Goal: Find specific page/section: Find specific page/section

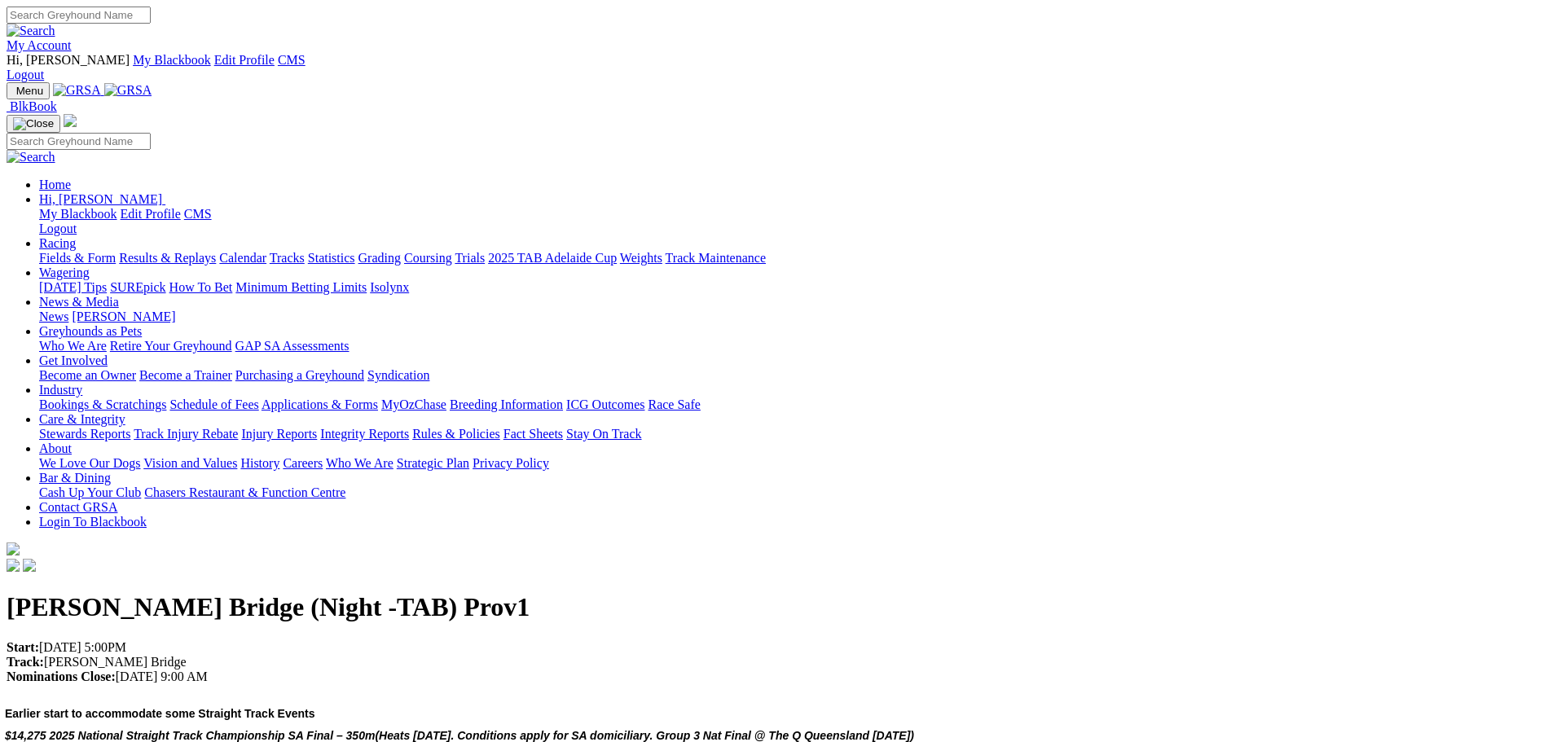
click at [152, 83] on img at bounding box center [128, 90] width 48 height 15
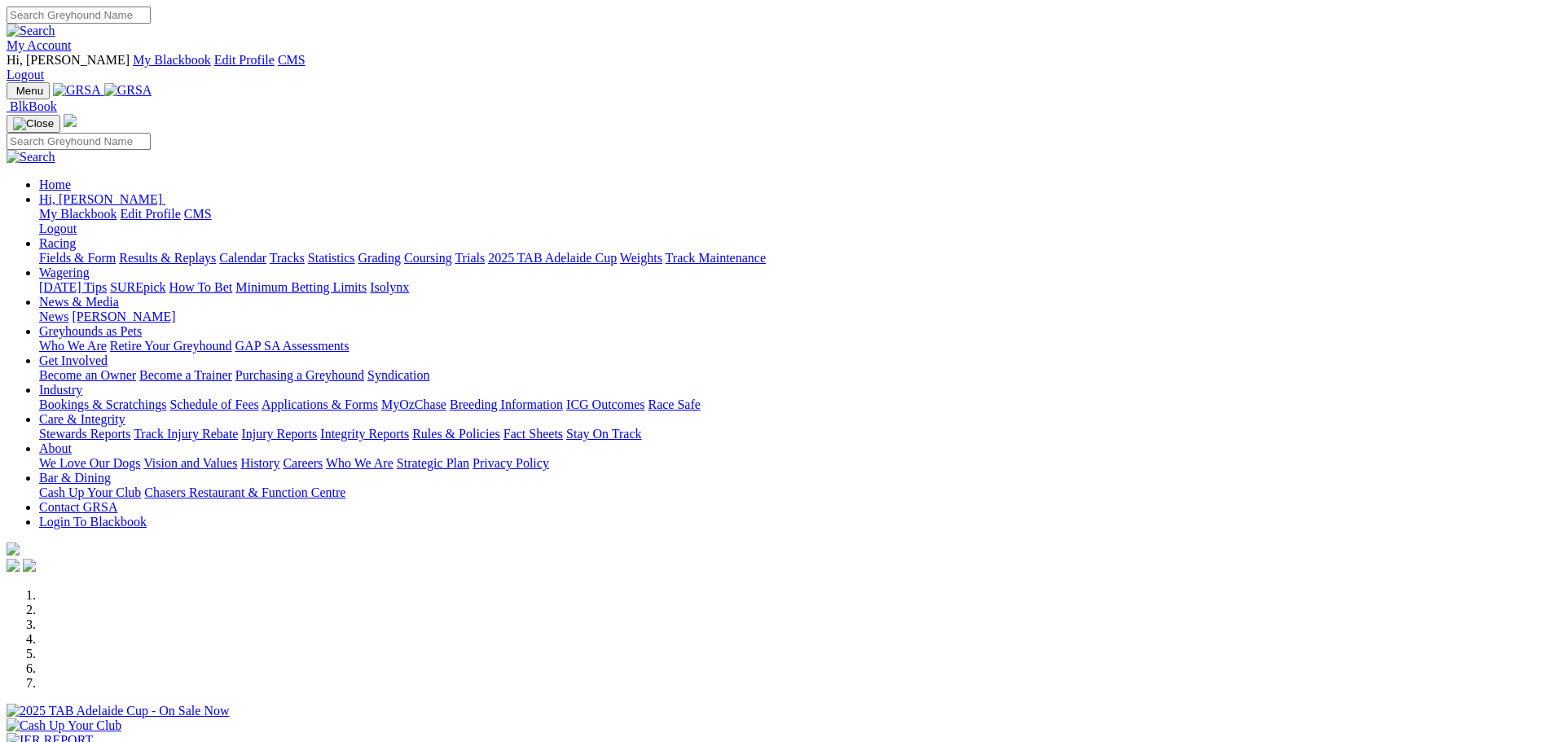
click at [266, 251] on link "Calendar" at bounding box center [242, 258] width 47 height 14
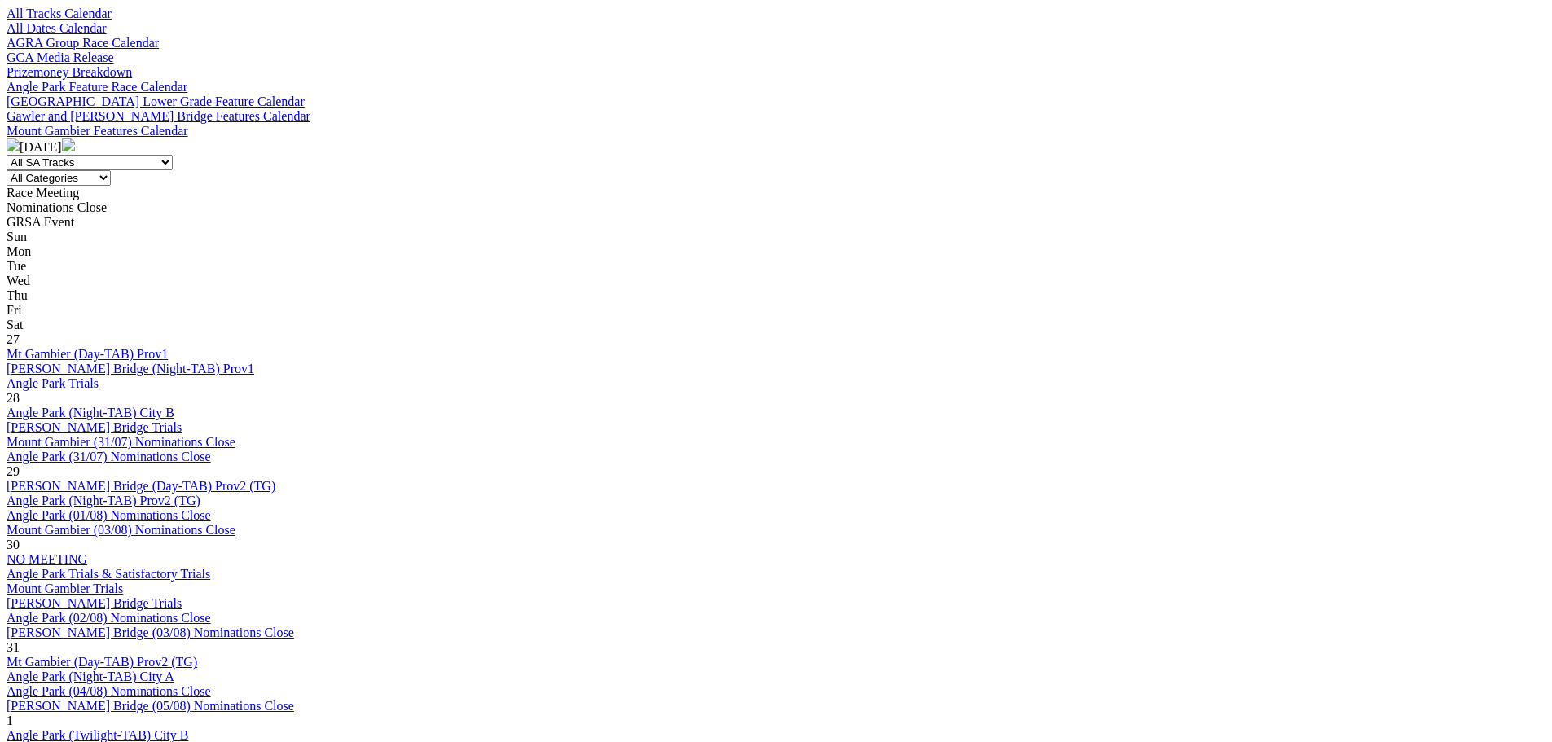
scroll to position [733, 0]
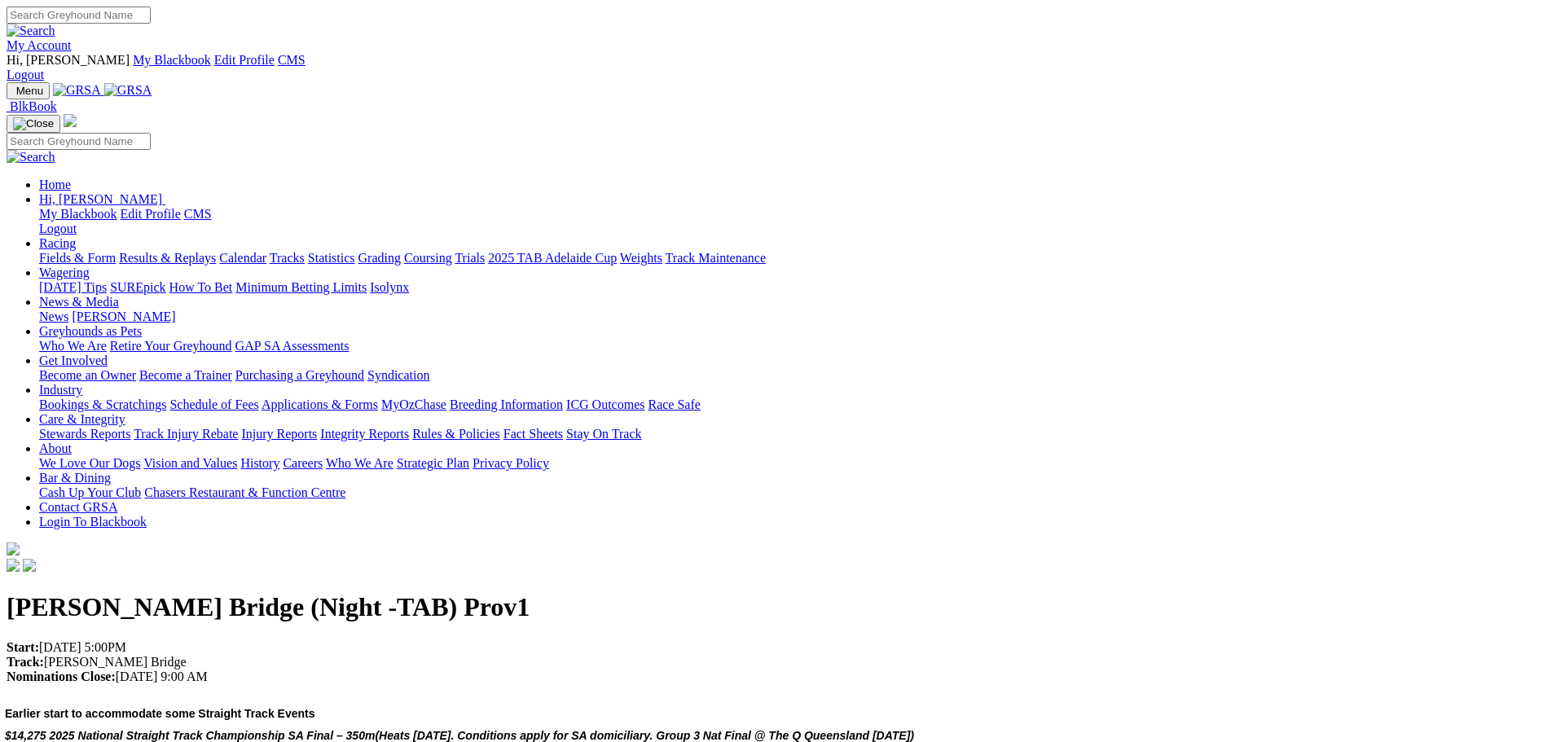
click at [152, 83] on img at bounding box center [128, 90] width 48 height 15
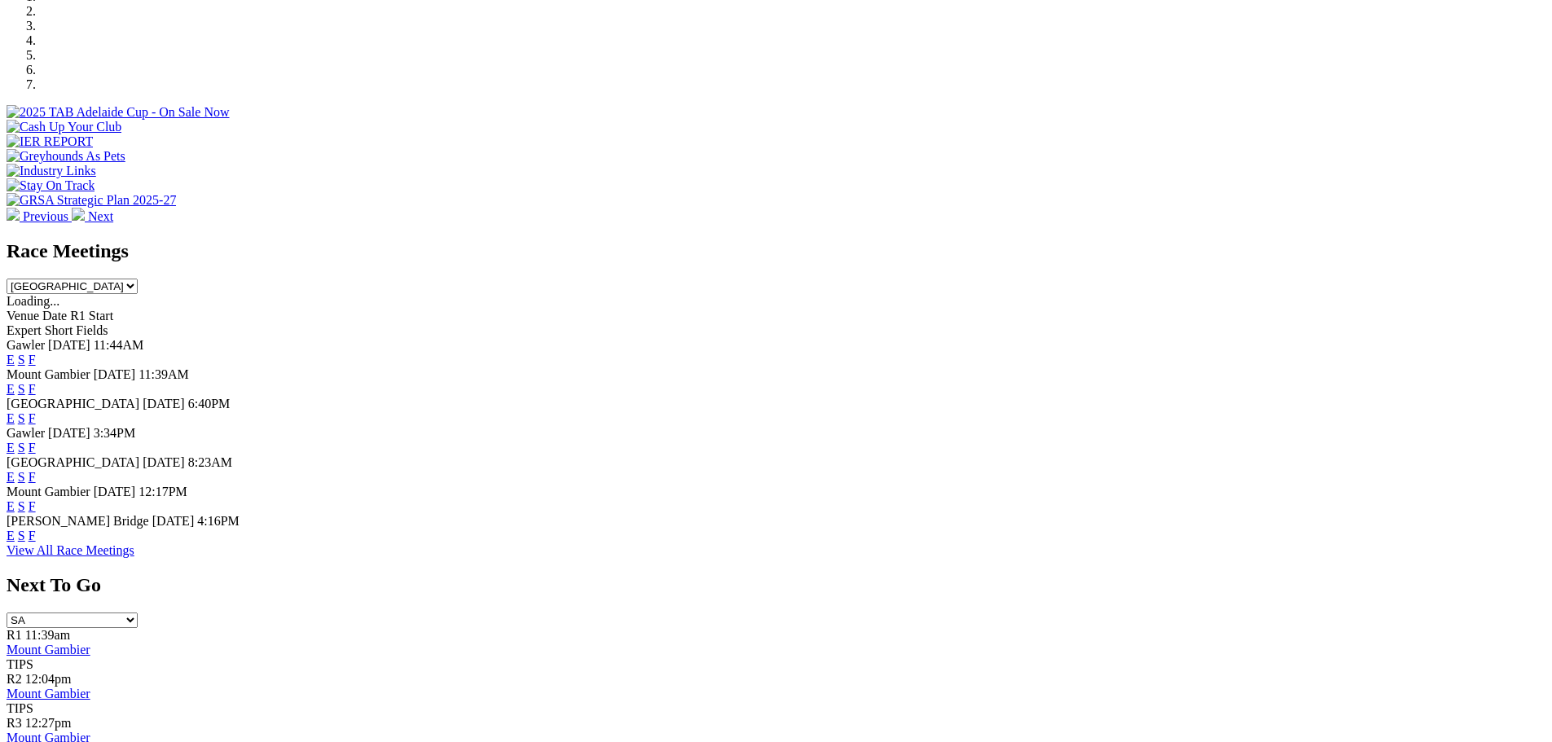
scroll to position [570, 0]
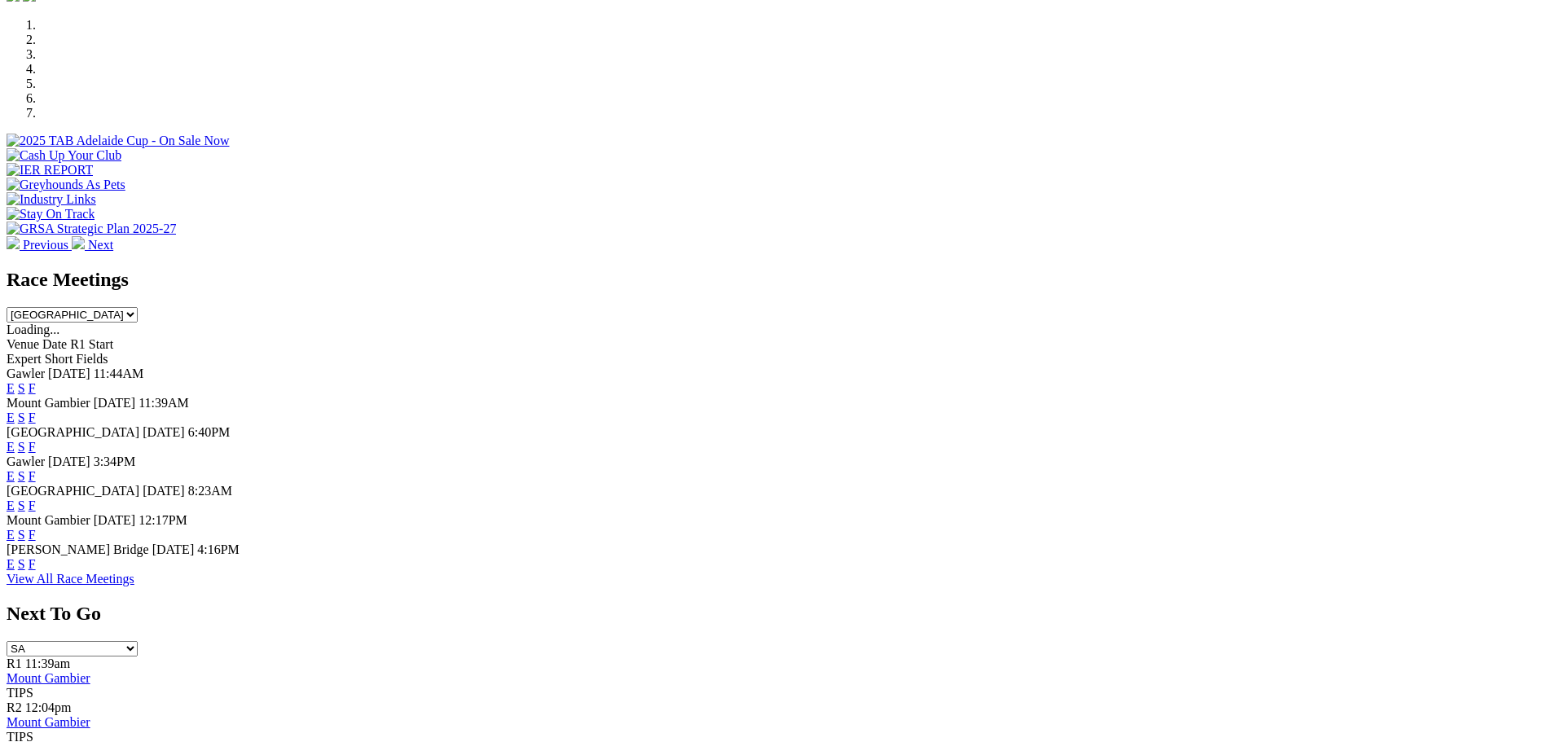
click at [36, 557] on link "F" at bounding box center [32, 564] width 7 height 14
